Goal: Contribute content

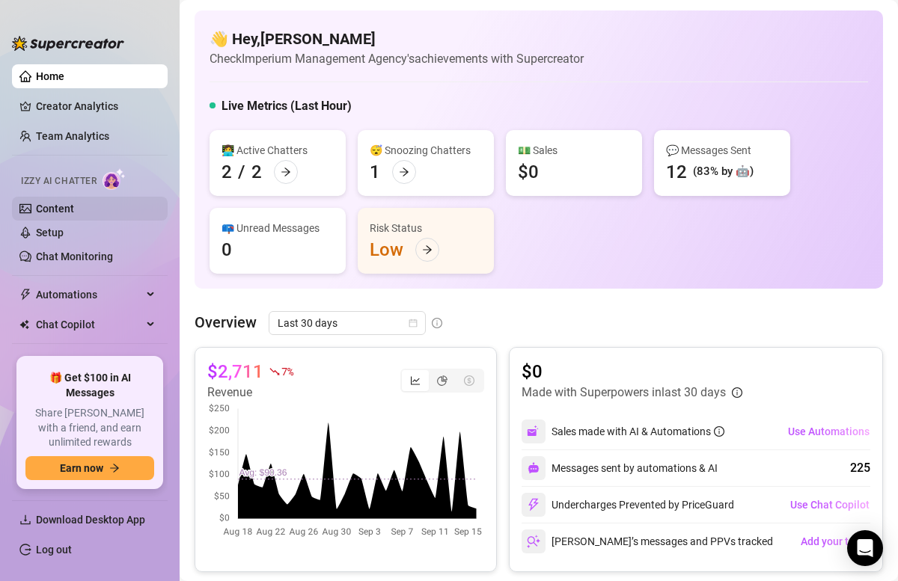
click at [64, 209] on link "Content" at bounding box center [55, 209] width 38 height 12
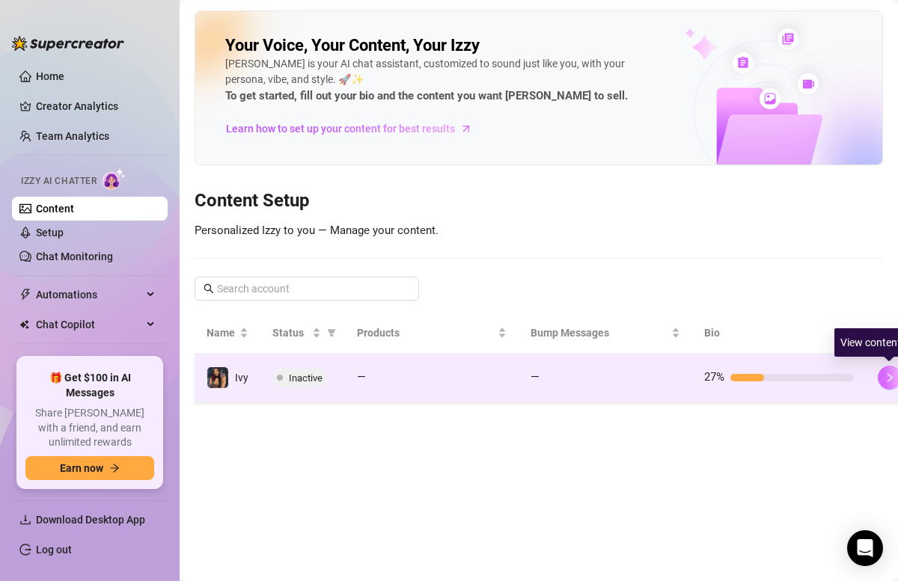
click at [880, 379] on button "button" at bounding box center [889, 378] width 24 height 24
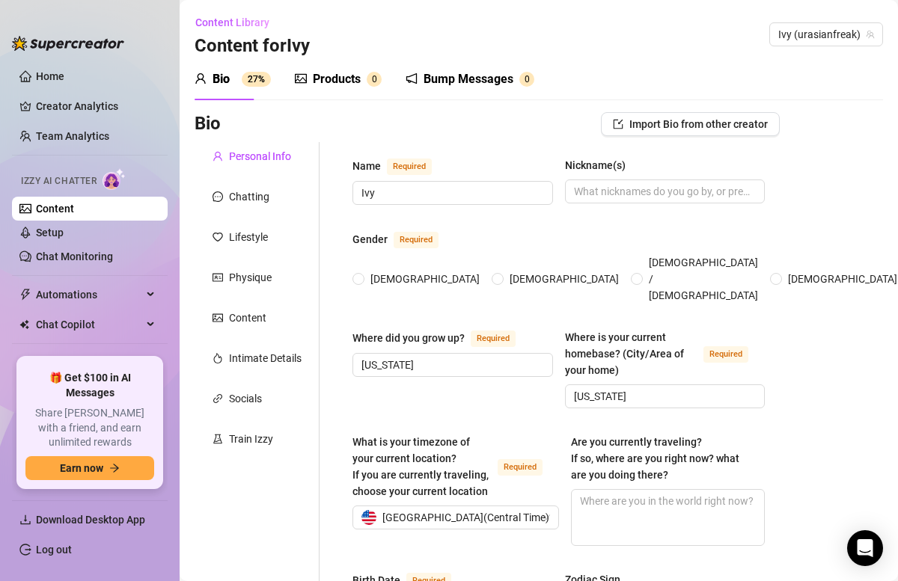
radio input "true"
type input "[DATE]"
